Goal: Find specific page/section: Find specific page/section

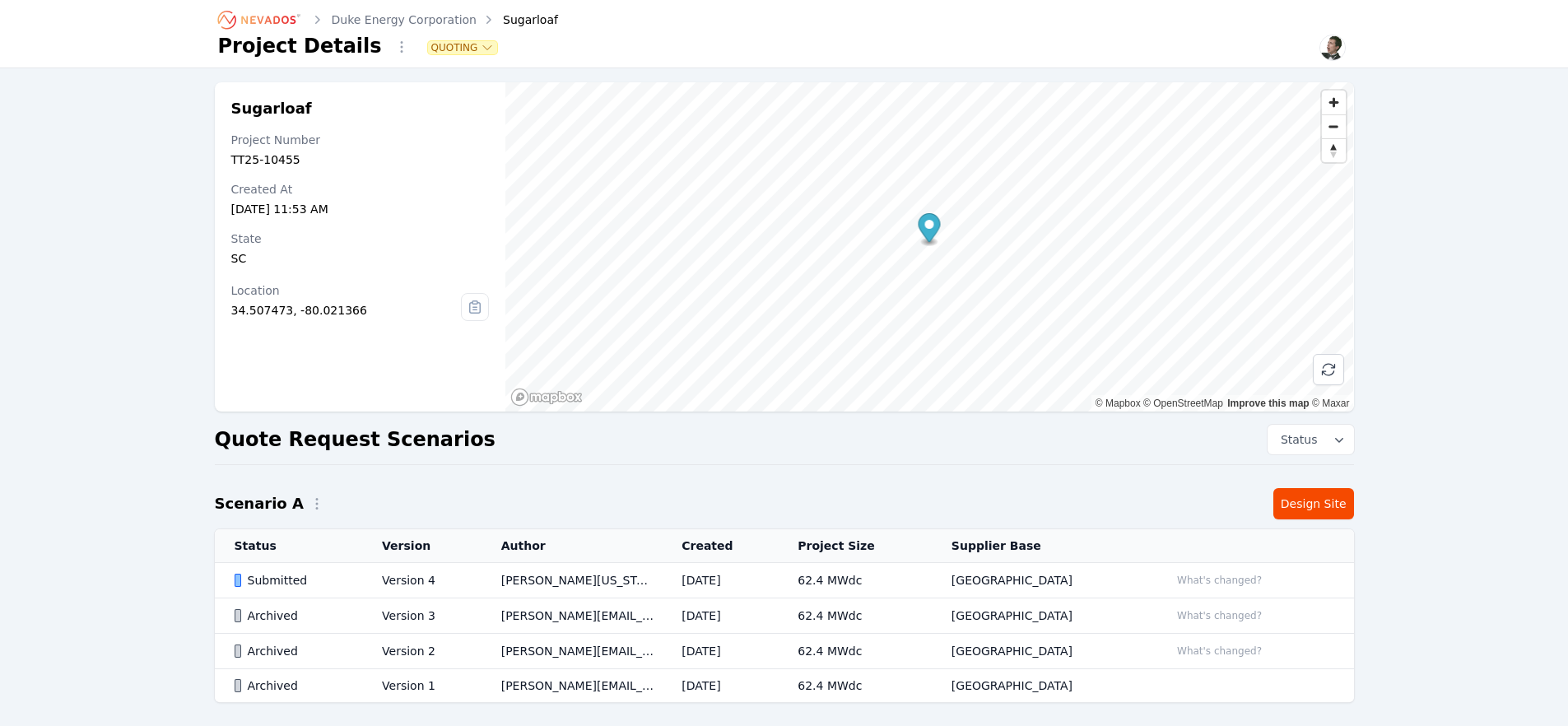
scroll to position [3, 0]
click at [536, 582] on td "[PERSON_NAME][US_STATE]" at bounding box center [572, 580] width 181 height 36
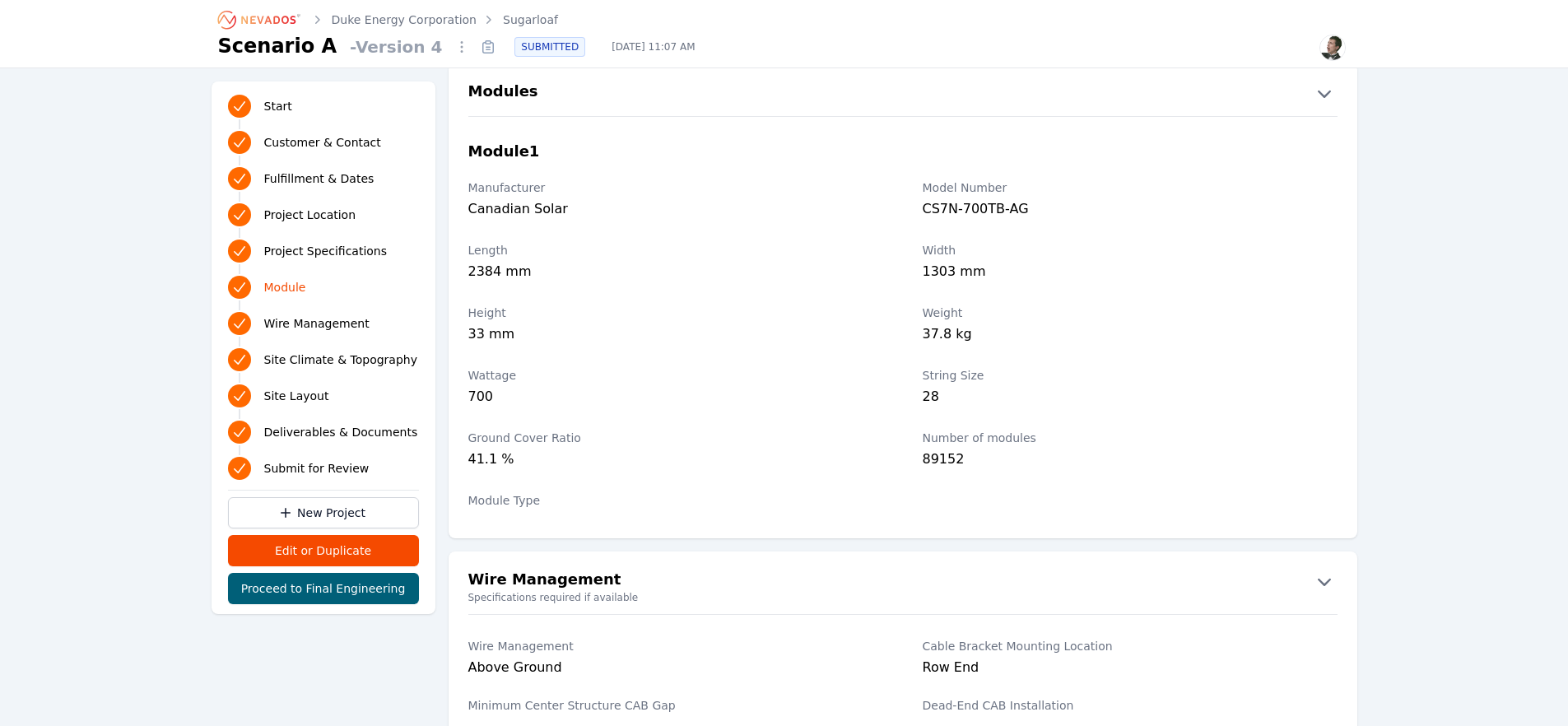
scroll to position [1758, 0]
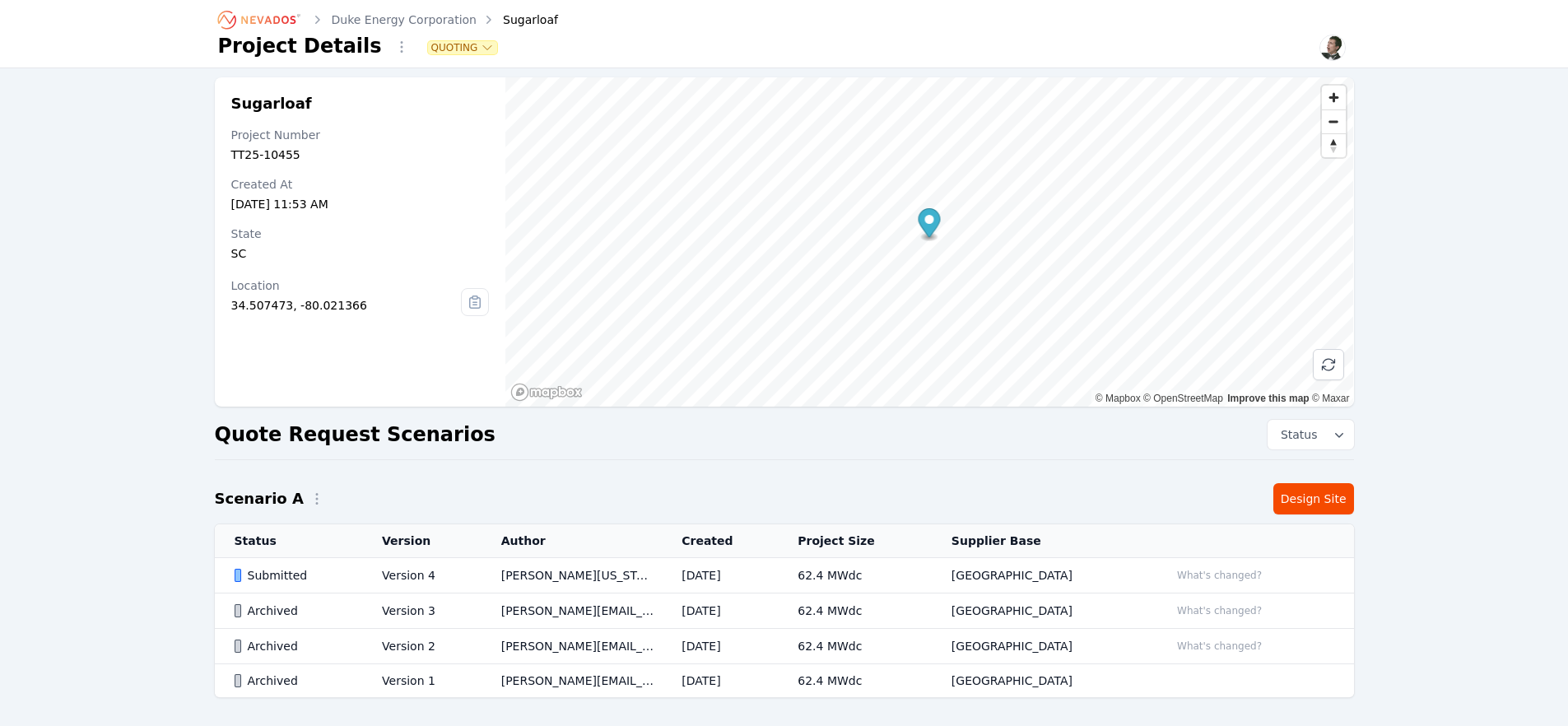
scroll to position [3, 0]
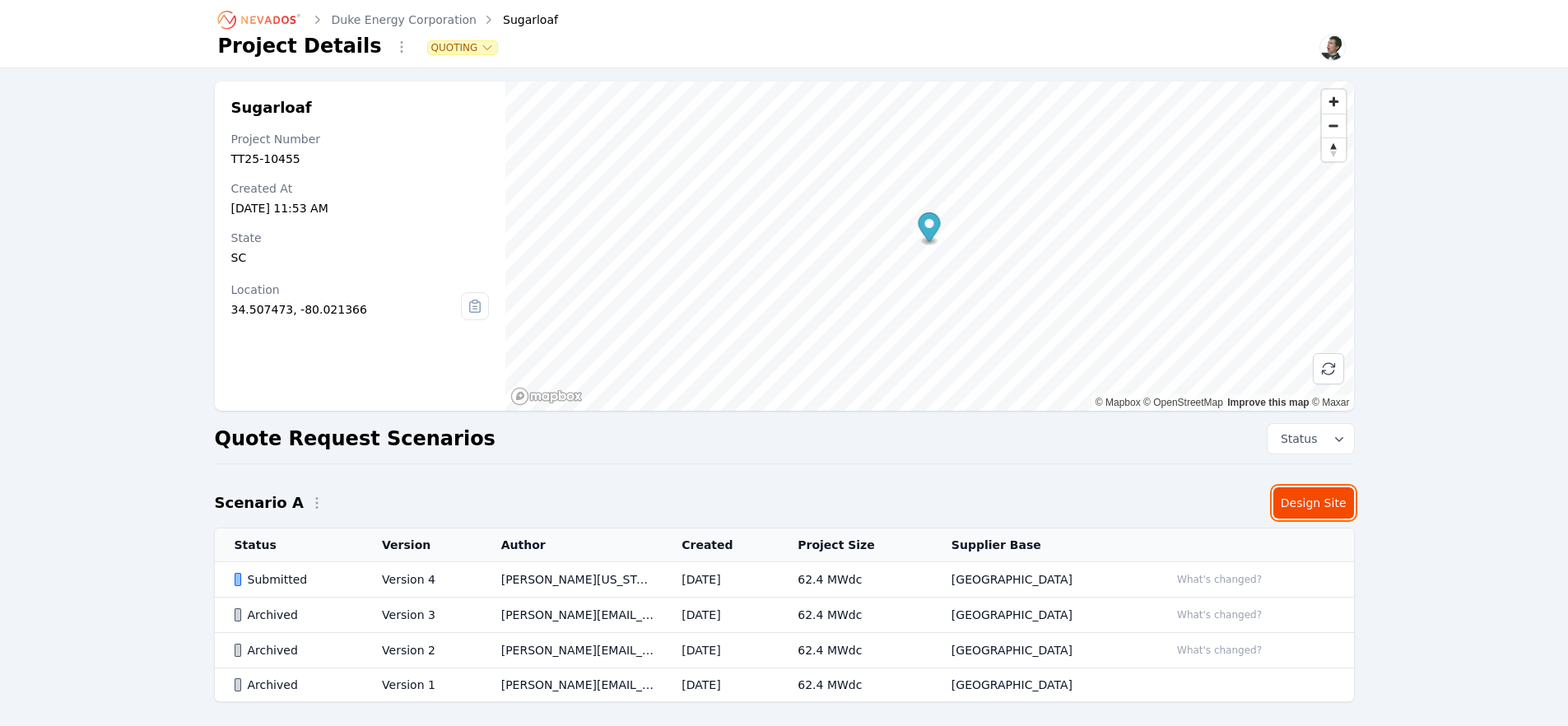
click at [1311, 507] on link "Design Site" at bounding box center [1314, 503] width 81 height 31
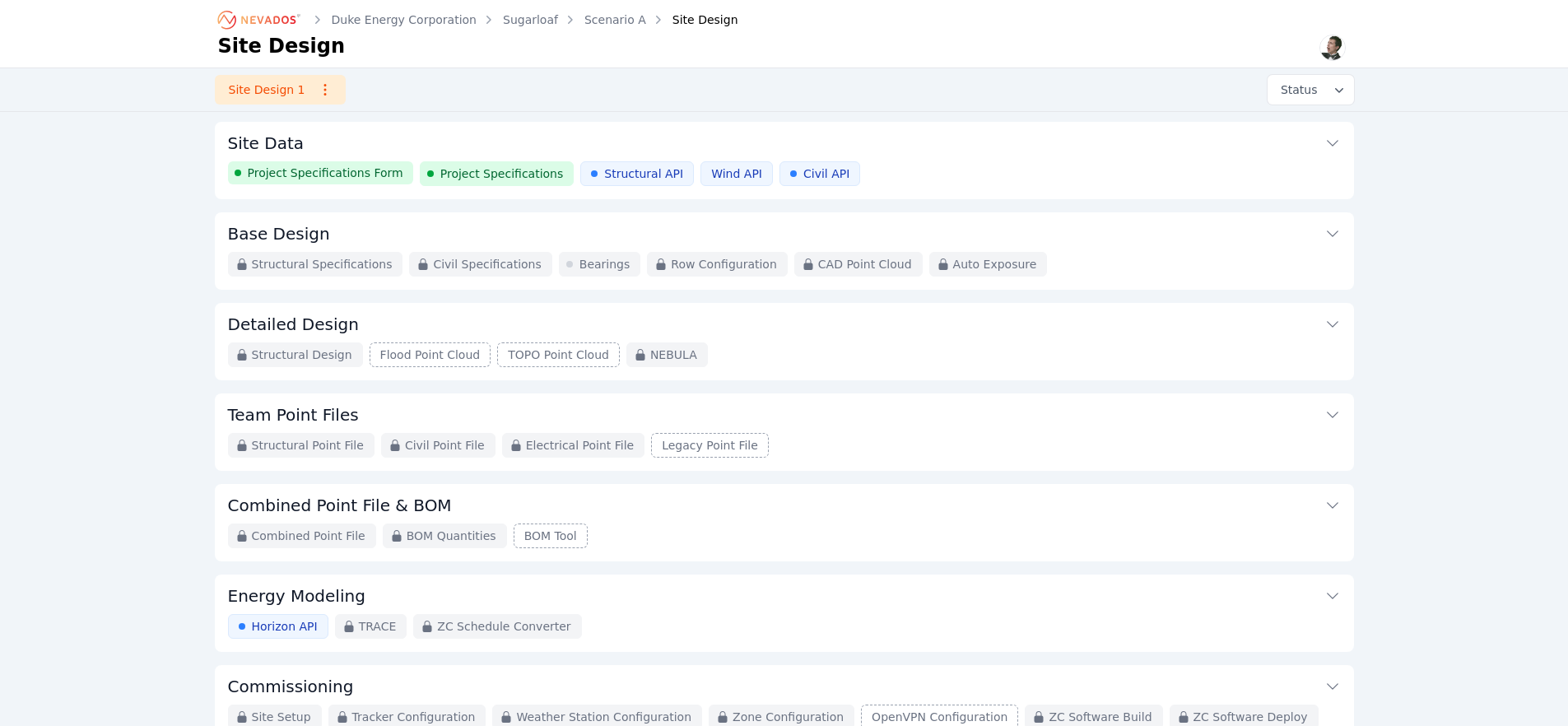
click at [928, 182] on div "Project Specifications Form Project Specifications Structural API Wind API Civi…" at bounding box center [784, 174] width 1113 height 25
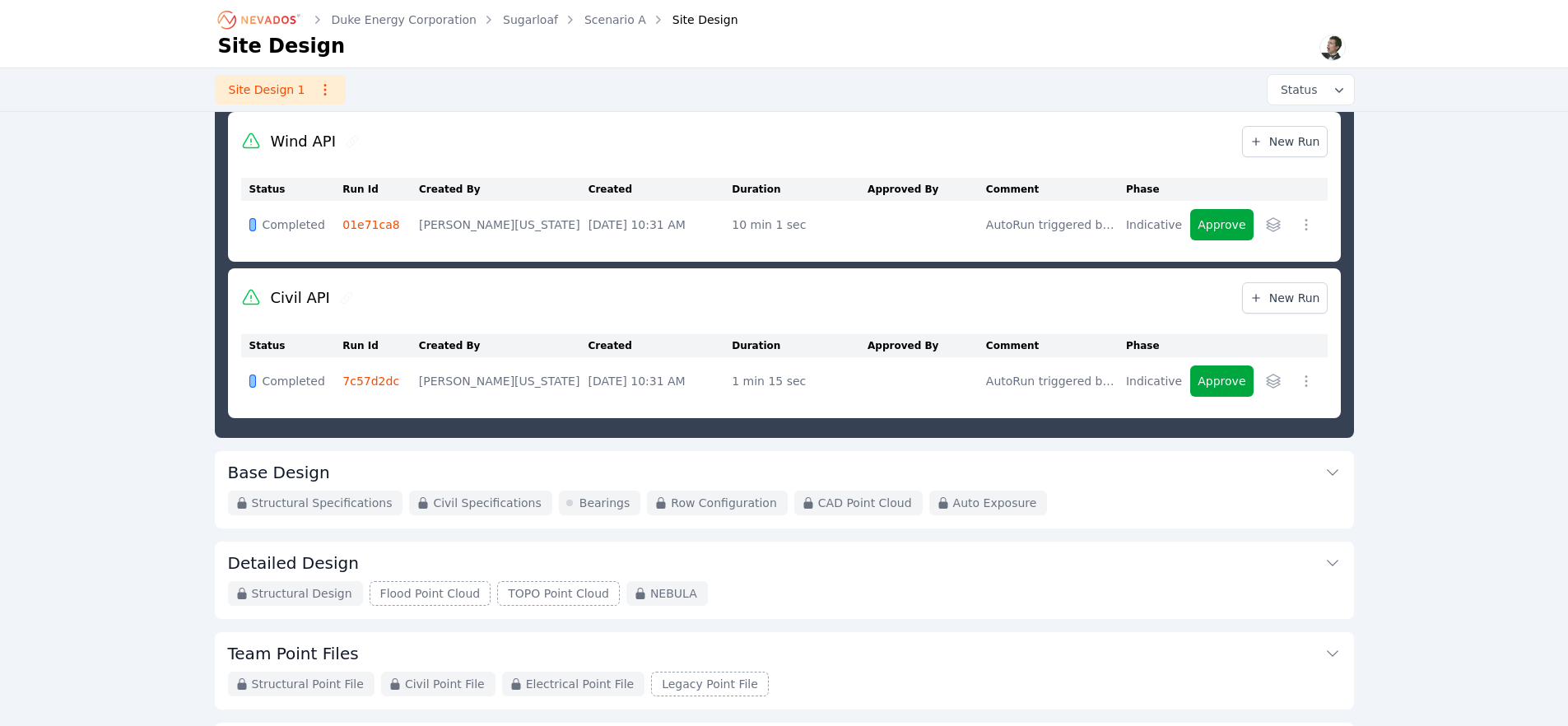
scroll to position [609, 0]
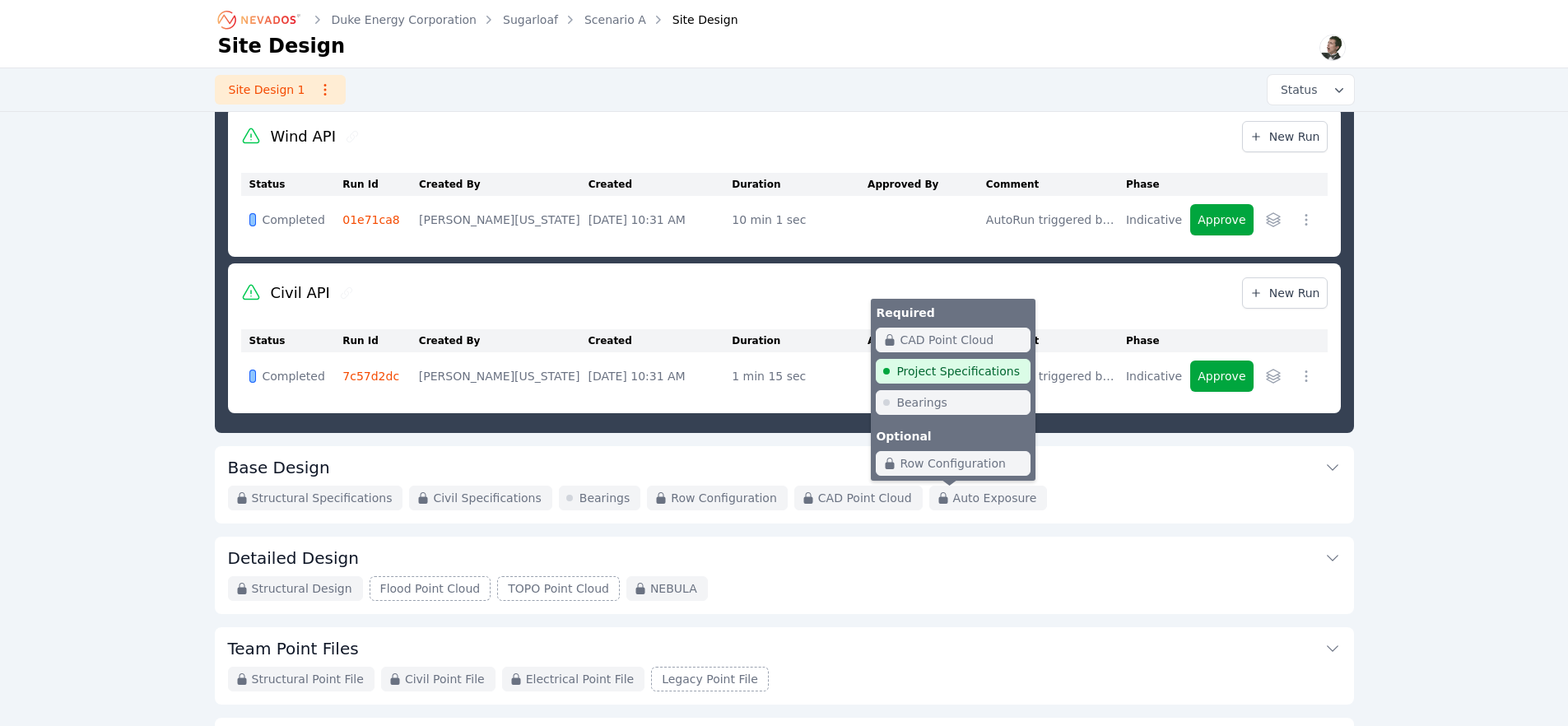
click at [953, 501] on span "Auto Exposure" at bounding box center [995, 498] width 84 height 16
